Goal: Task Accomplishment & Management: Manage account settings

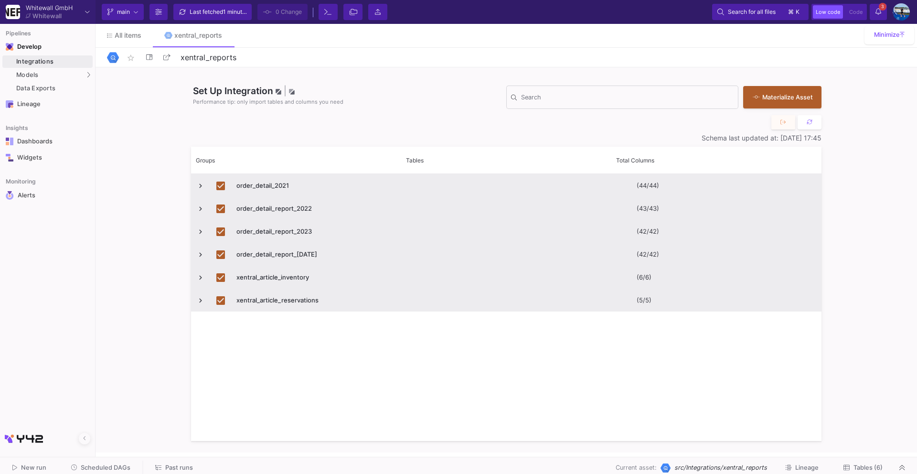
click at [116, 464] on span "Scheduled DAGs" at bounding box center [106, 467] width 50 height 7
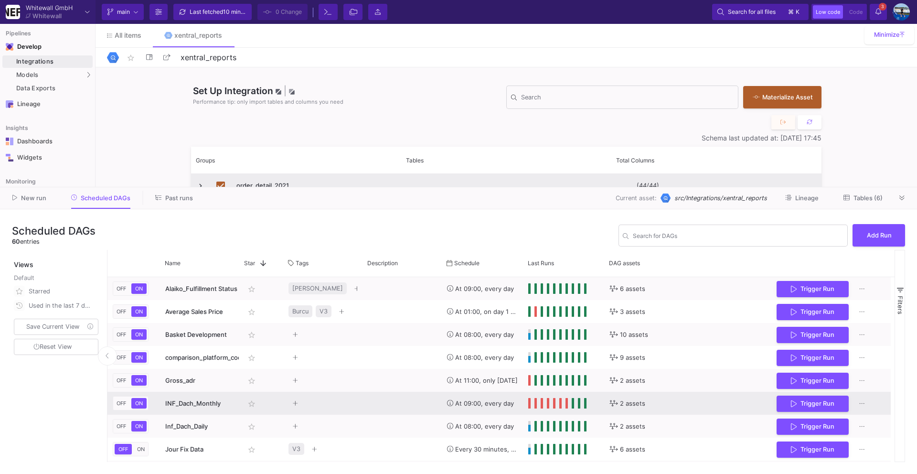
click at [209, 401] on span "INF_Dach_Monthly" at bounding box center [192, 403] width 55 height 8
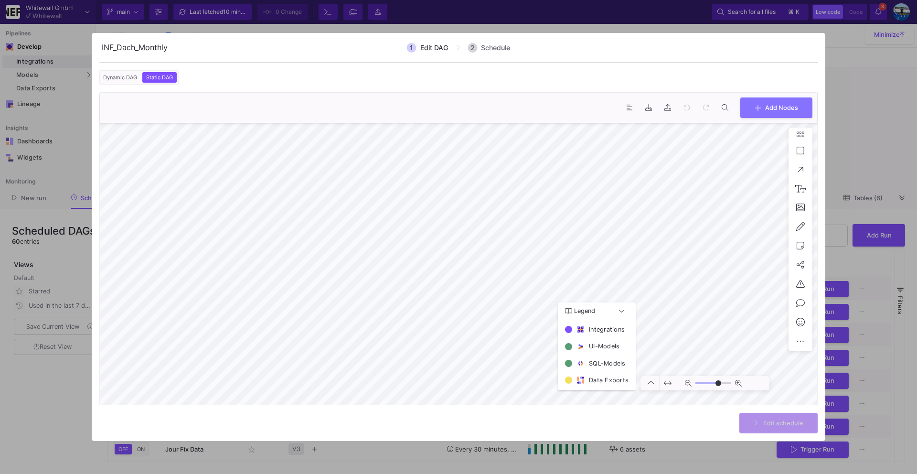
type input "0"
click at [71, 380] on div at bounding box center [458, 237] width 917 height 474
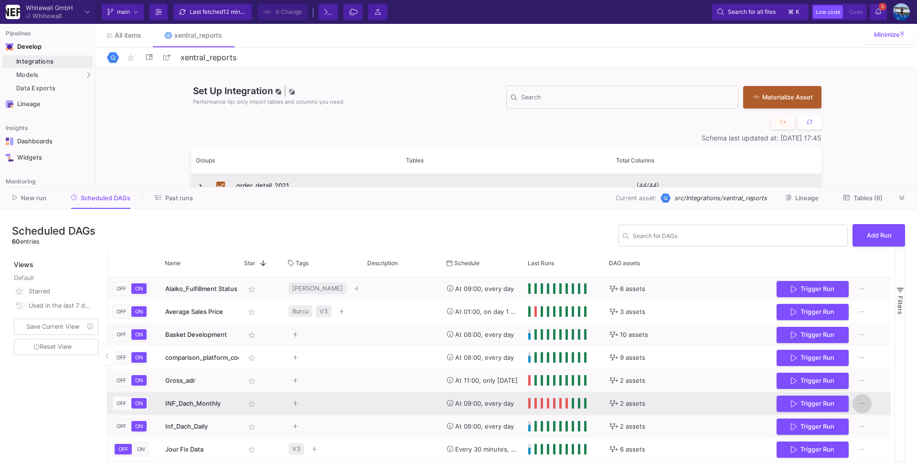
click at [856, 400] on button "Press SPACE to select this row." at bounding box center [861, 403] width 19 height 19
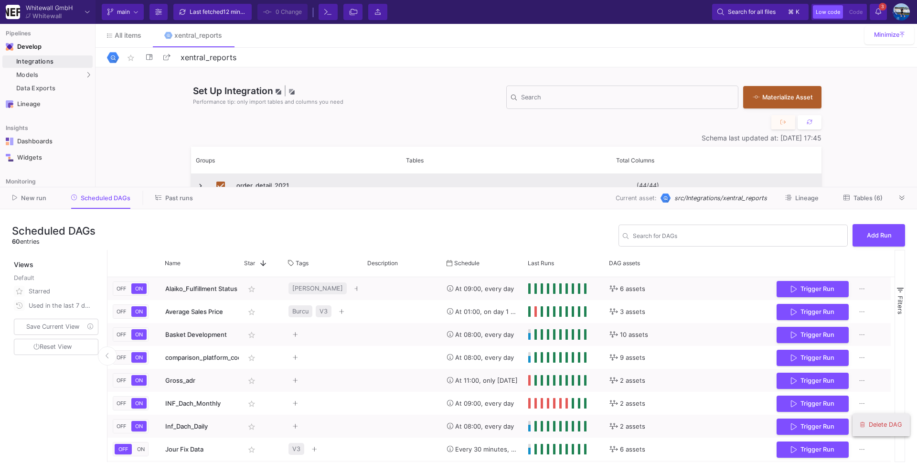
click at [868, 426] on span "Delete DAG" at bounding box center [884, 424] width 33 height 7
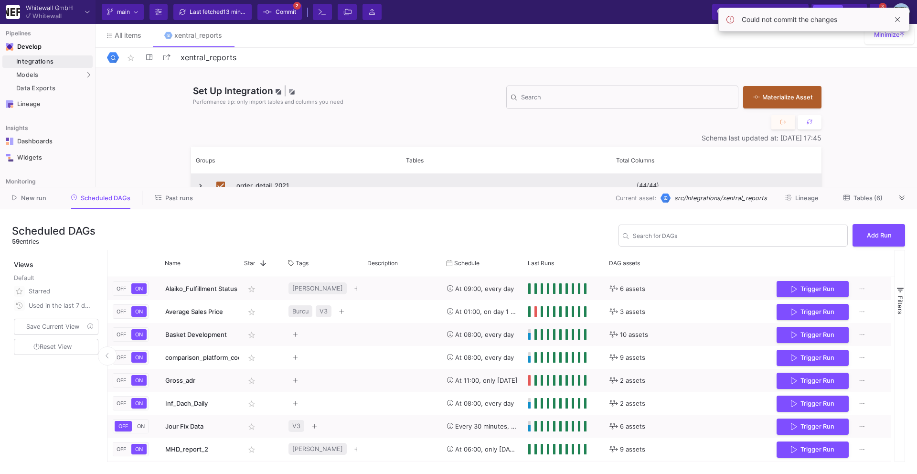
click at [236, 11] on span "13 minutes ago" at bounding box center [243, 11] width 41 height 7
click at [280, 15] on span "Commit" at bounding box center [285, 12] width 21 height 14
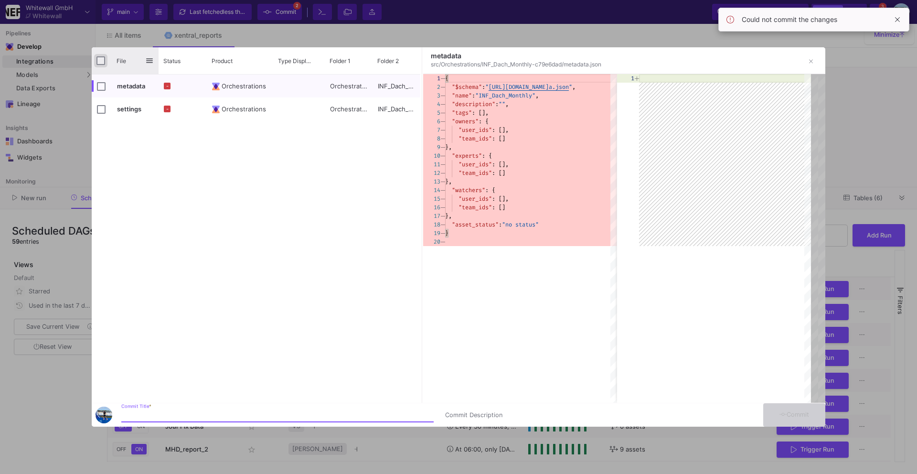
click at [101, 64] on input "Press Space to toggle all rows selection (unchecked)" at bounding box center [100, 60] width 9 height 9
checkbox input "true"
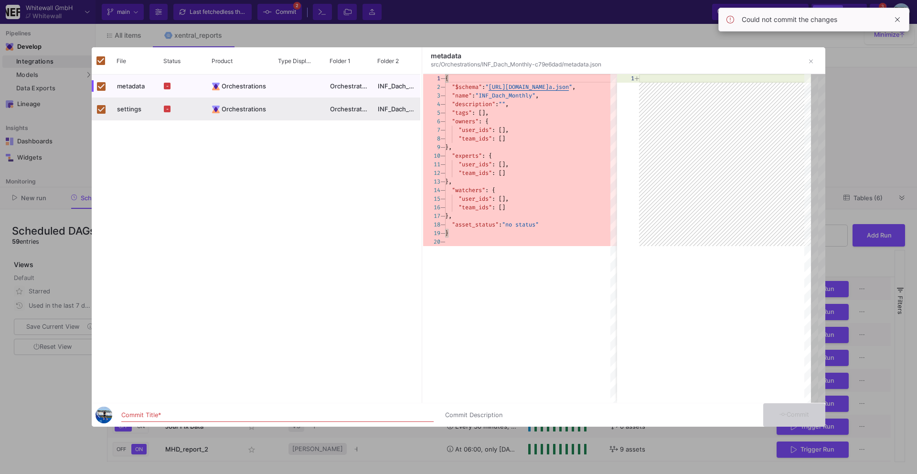
click at [160, 411] on div "Commit Title *" at bounding box center [277, 413] width 312 height 18
type input "commit"
click at [806, 417] on span "Commit" at bounding box center [794, 414] width 30 height 7
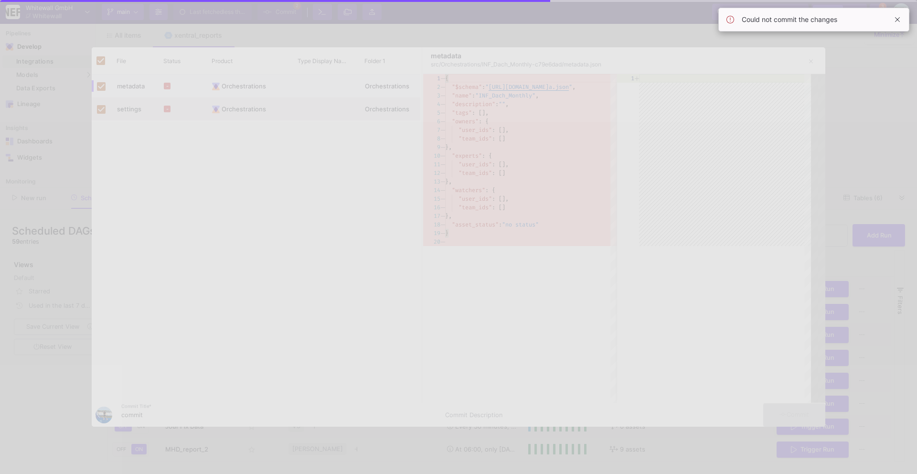
checkbox input "false"
